Goal: Navigation & Orientation: Find specific page/section

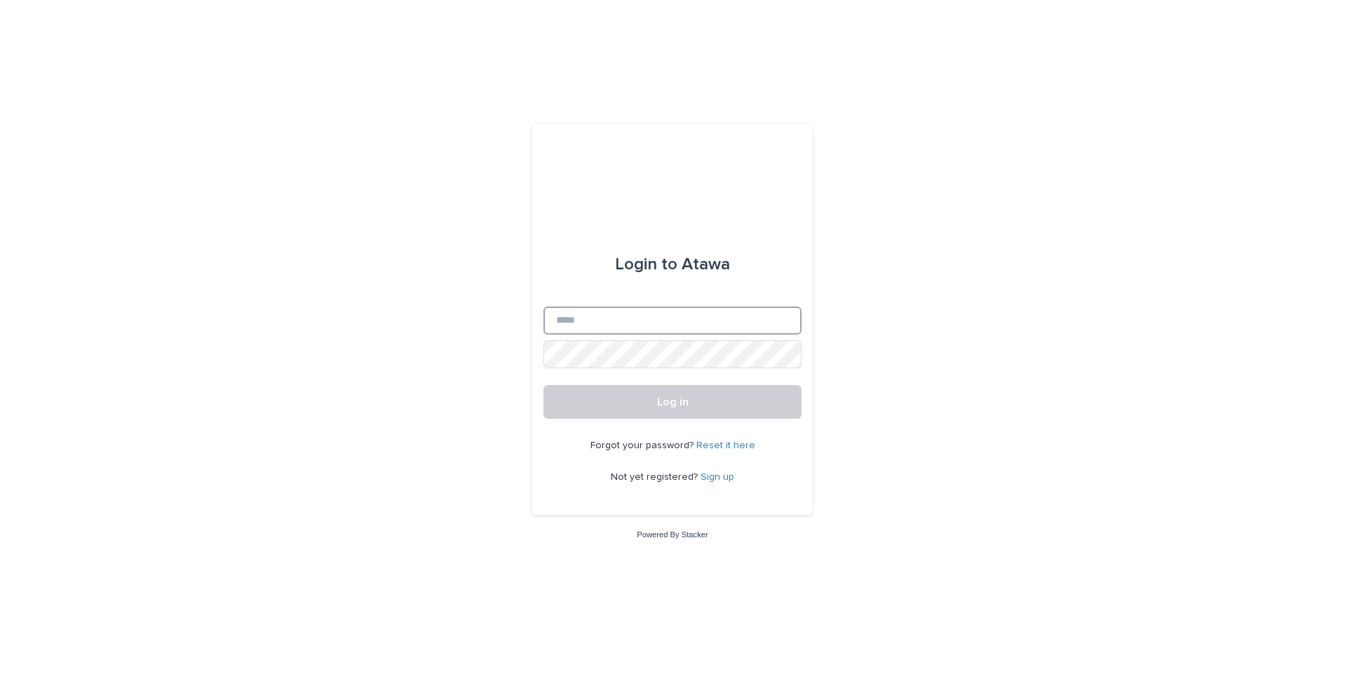
click at [574, 325] on input "Email" at bounding box center [672, 320] width 258 height 28
type input "**********"
click at [669, 402] on span "Log in" at bounding box center [673, 401] width 32 height 11
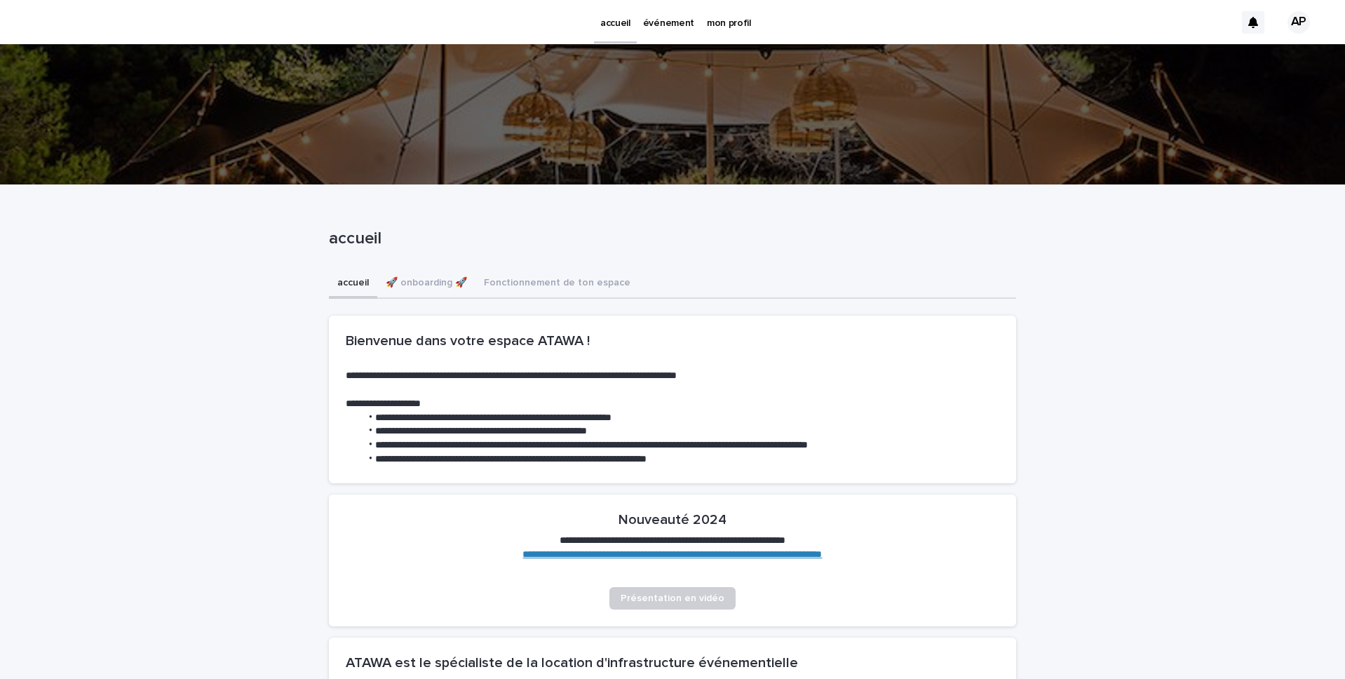
click at [665, 24] on p "événement" at bounding box center [668, 14] width 51 height 29
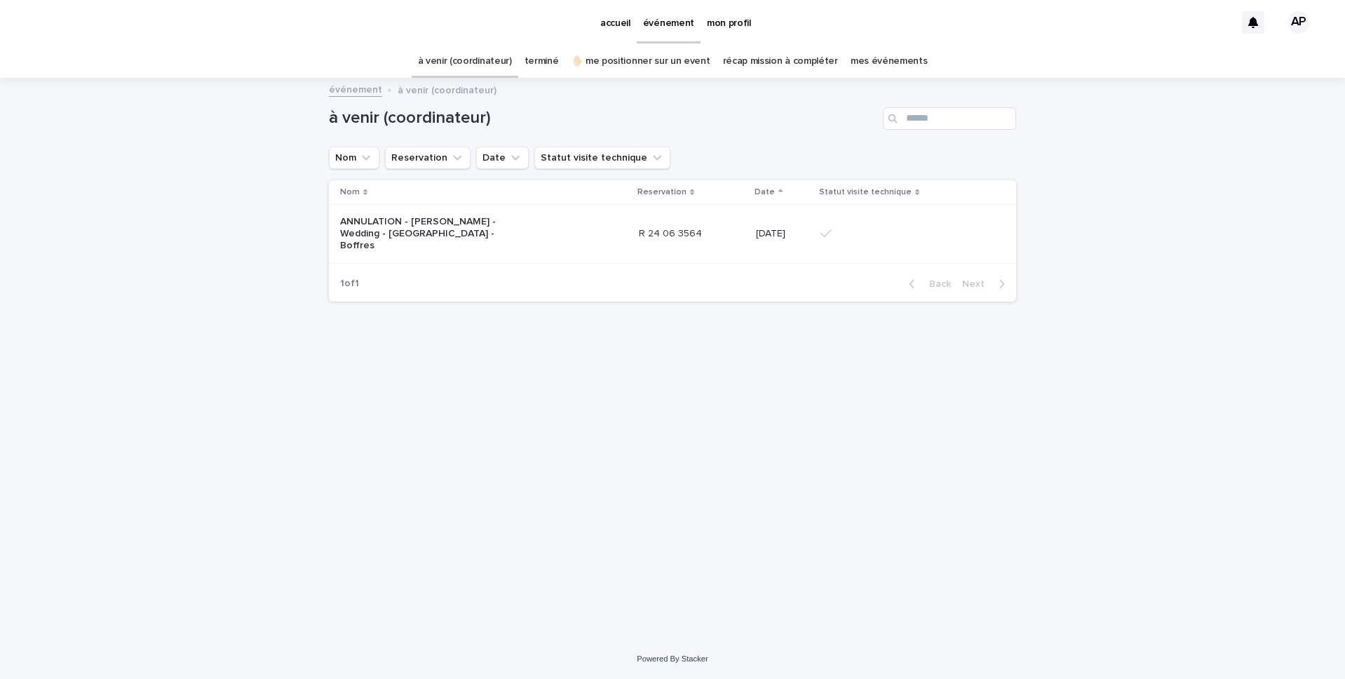
click at [418, 93] on p "à venir (coordinateur)" at bounding box center [446, 88] width 99 height 15
click at [440, 90] on p "à venir (coordinateur)" at bounding box center [446, 88] width 99 height 15
click at [348, 91] on link "événement" at bounding box center [355, 89] width 53 height 16
click at [399, 90] on p "à venir (coordinateur)" at bounding box center [446, 88] width 99 height 15
click at [722, 23] on p "mon profil" at bounding box center [729, 14] width 44 height 29
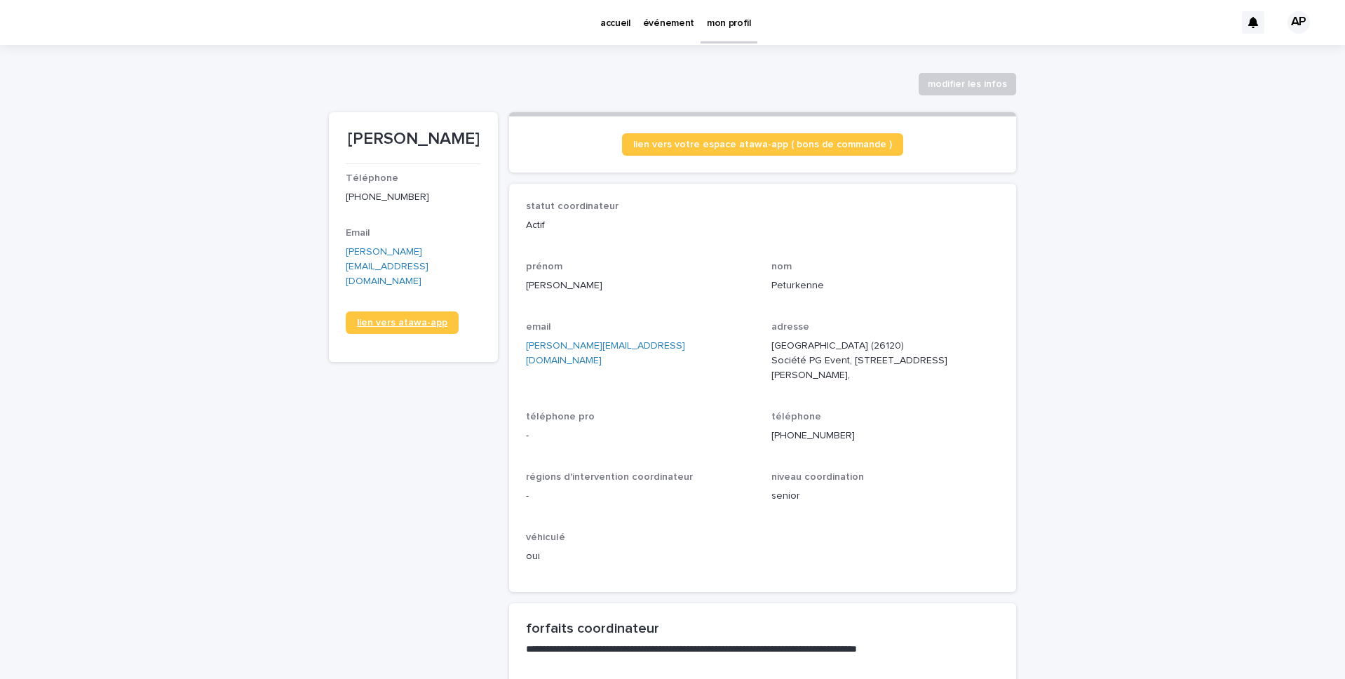
click at [381, 318] on span "lien vers atawa-app" at bounding box center [402, 323] width 90 height 10
